Goal: Navigation & Orientation: Find specific page/section

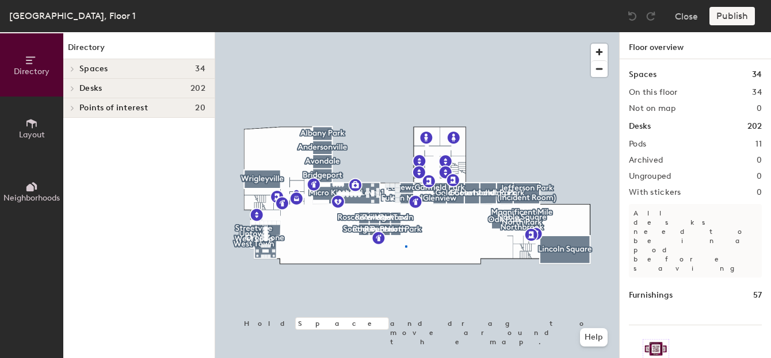
click at [405, 32] on div at bounding box center [417, 32] width 404 height 0
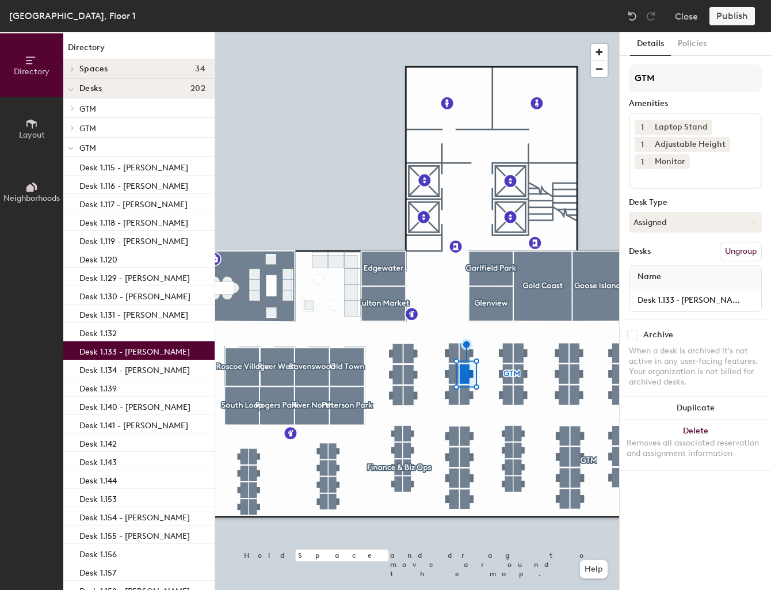
click at [448, 32] on div at bounding box center [417, 32] width 404 height 0
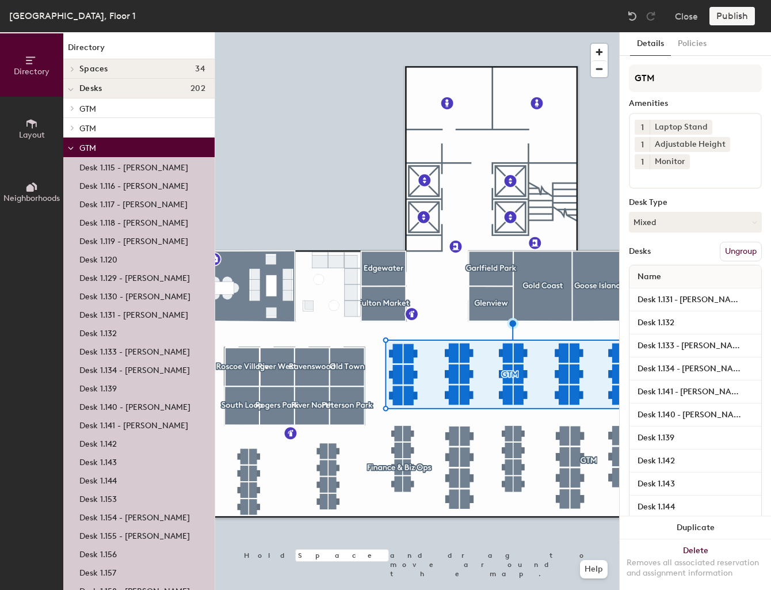
click at [696, 194] on div "GTM Amenities 1 Laptop Stand 1 Adjustable Height 1 Monitor Desk Type Mixed Desk…" at bounding box center [695, 525] width 133 height 922
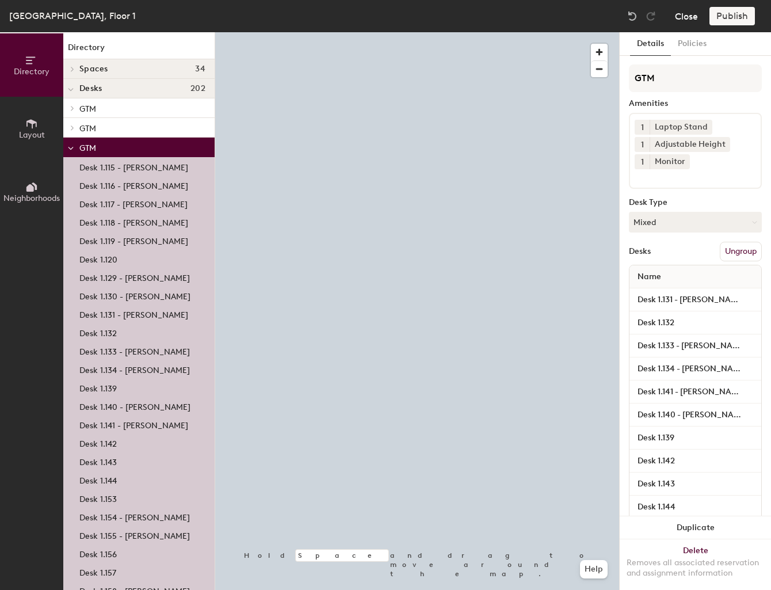
click at [682, 14] on button "Close" at bounding box center [686, 16] width 23 height 18
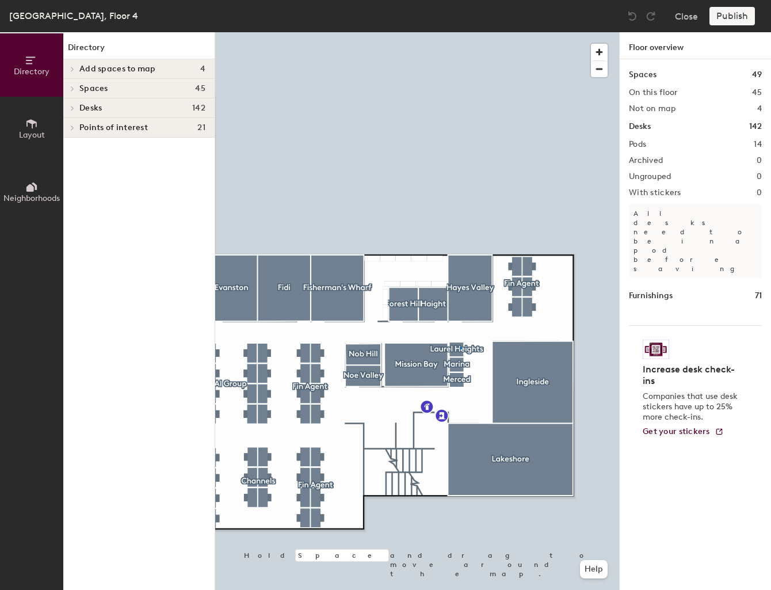
click at [460, 32] on div at bounding box center [417, 32] width 404 height 0
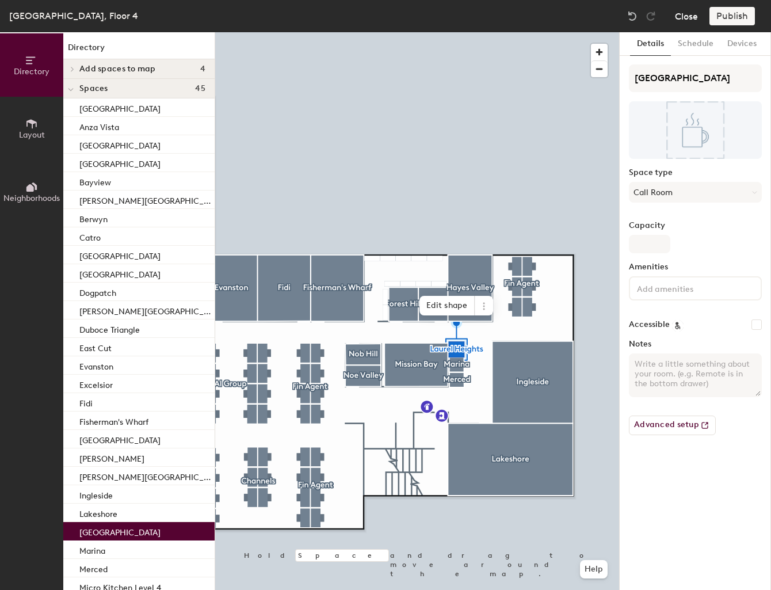
click at [687, 20] on button "Close" at bounding box center [686, 16] width 23 height 18
